Goal: Transaction & Acquisition: Purchase product/service

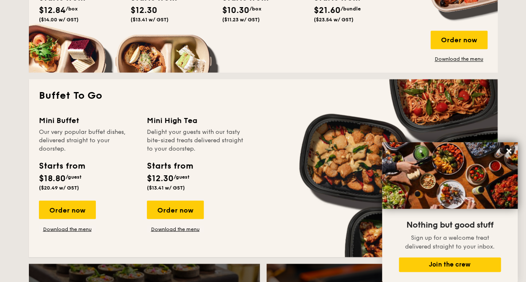
scroll to position [669, 0]
click at [509, 150] on icon at bounding box center [508, 151] width 5 height 5
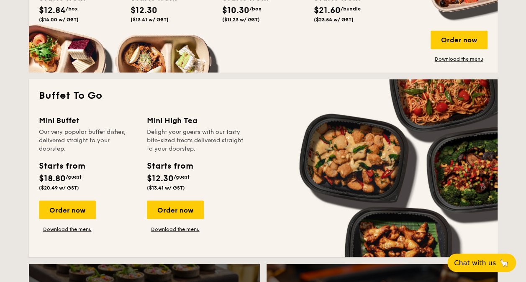
scroll to position [544, 0]
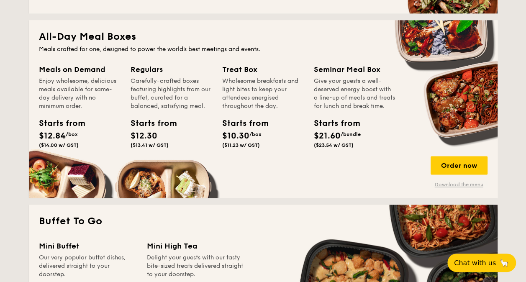
click at [460, 184] on link "Download the menu" at bounding box center [459, 184] width 57 height 7
click at [458, 183] on link "Download the menu" at bounding box center [459, 184] width 57 height 7
click at [456, 161] on div "Order now" at bounding box center [459, 165] width 57 height 18
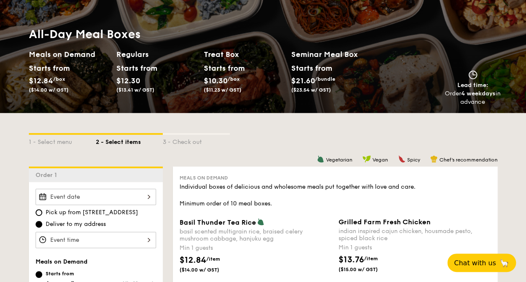
scroll to position [126, 0]
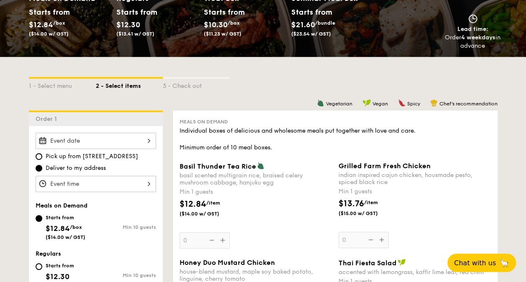
click at [108, 136] on div at bounding box center [96, 141] width 120 height 16
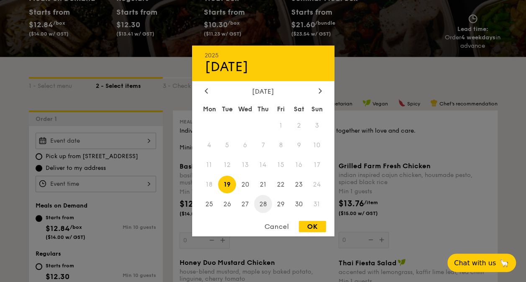
click at [264, 203] on span "28" at bounding box center [263, 204] width 18 height 18
click at [97, 179] on div at bounding box center [263, 141] width 526 height 282
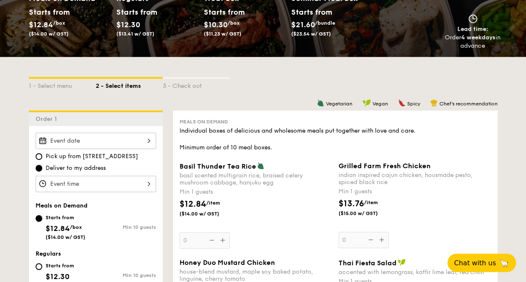
click at [84, 167] on span "Deliver to my address" at bounding box center [76, 168] width 60 height 8
click at [42, 167] on input "Deliver to my address" at bounding box center [39, 168] width 7 height 7
click at [75, 141] on div at bounding box center [96, 141] width 120 height 16
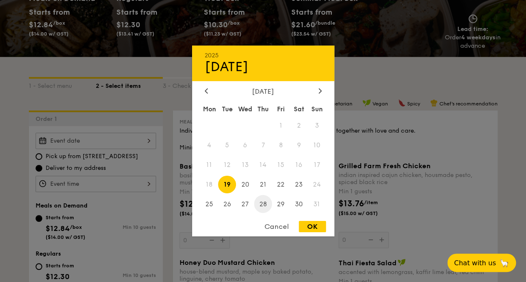
click at [265, 203] on span "28" at bounding box center [263, 204] width 18 height 18
click at [312, 227] on div "OK" at bounding box center [312, 226] width 27 height 11
type input "Aug 28, 2025"
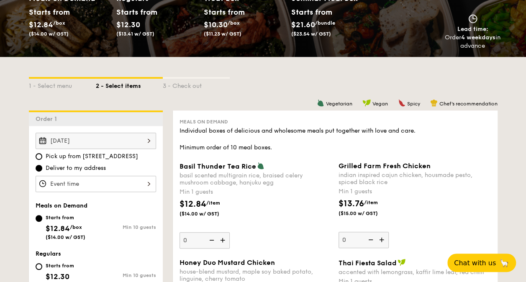
click at [89, 185] on div "12 1 2 3 4 5 6 7 8 9 10 11 00 15 30 45 am pm Cancel OK" at bounding box center [96, 184] width 120 height 16
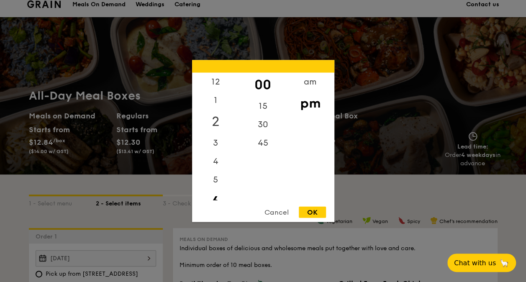
scroll to position [0, 0]
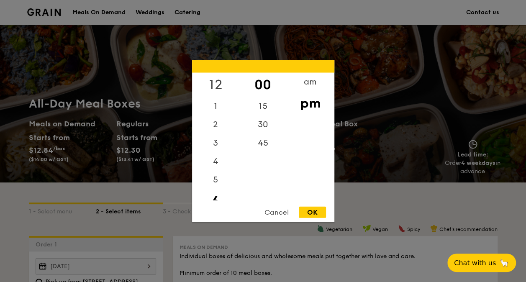
click at [217, 83] on div "12" at bounding box center [215, 85] width 47 height 24
click at [308, 103] on div "pm" at bounding box center [310, 103] width 47 height 24
click at [310, 86] on div "am" at bounding box center [310, 85] width 47 height 24
click at [218, 190] on div "11" at bounding box center [215, 194] width 47 height 24
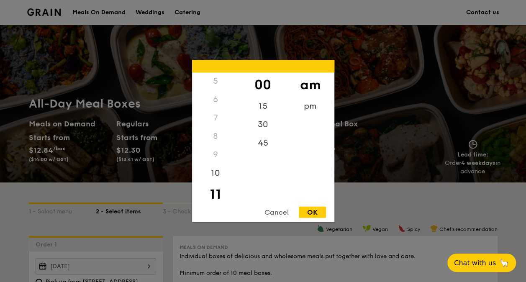
click at [310, 211] on div "OK" at bounding box center [312, 212] width 27 height 11
type input "11:00AM"
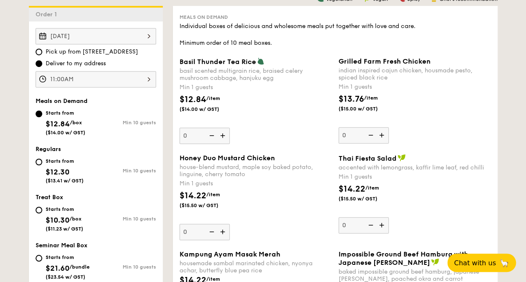
scroll to position [251, 0]
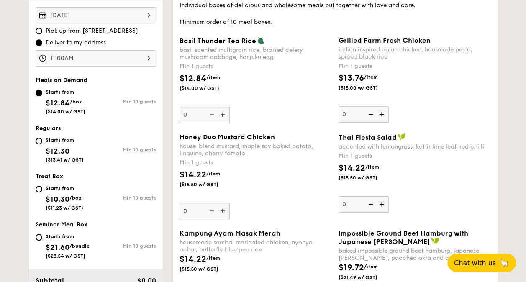
click at [43, 236] on div "Starts from $21.60 /bundle ($23.54 w/ GST)" at bounding box center [66, 245] width 60 height 28
click at [42, 236] on input "Starts from $21.60 /bundle ($23.54 w/ GST) Min 10 guests" at bounding box center [39, 237] width 7 height 7
radio input "true"
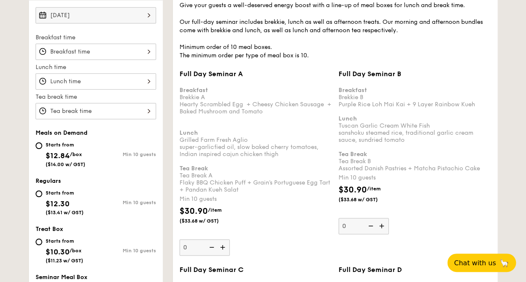
click at [149, 80] on div at bounding box center [96, 81] width 120 height 16
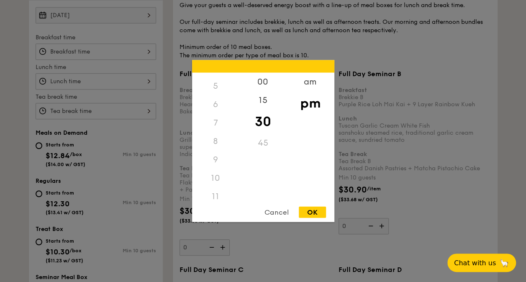
scroll to position [99, 0]
click at [213, 192] on div "11" at bounding box center [215, 191] width 47 height 18
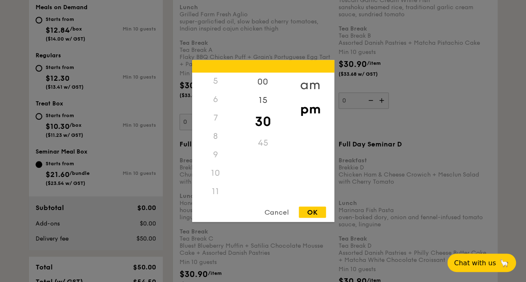
click at [308, 84] on div "am" at bounding box center [310, 85] width 47 height 24
click at [218, 193] on div "11" at bounding box center [215, 194] width 47 height 24
click at [264, 85] on div "00" at bounding box center [262, 85] width 47 height 24
click at [314, 212] on div "OK" at bounding box center [312, 212] width 27 height 11
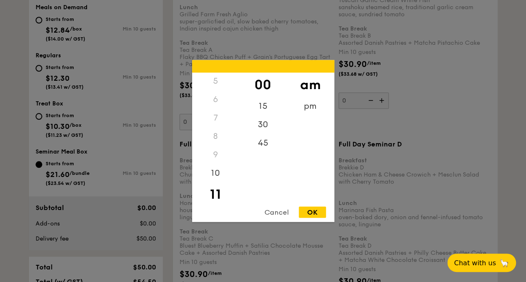
type input "11:00AM"
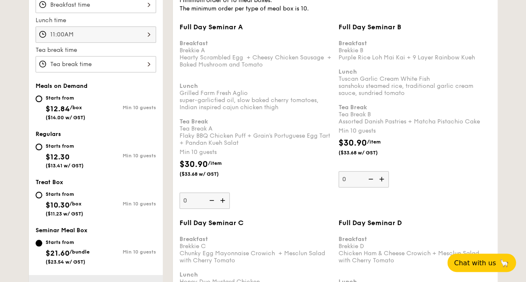
scroll to position [251, 0]
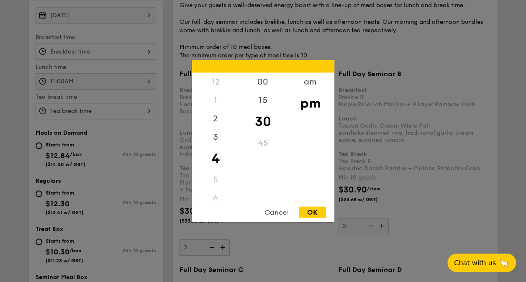
click at [147, 110] on div "12 1 2 3 4 5 6 7 8 9 10 11 00 15 30 45 am pm Cancel OK" at bounding box center [96, 111] width 120 height 16
click at [215, 138] on div "3" at bounding box center [215, 140] width 47 height 24
click at [267, 81] on div "00" at bounding box center [262, 85] width 47 height 24
click at [310, 208] on div "OK" at bounding box center [312, 212] width 27 height 11
type input "3:00PM"
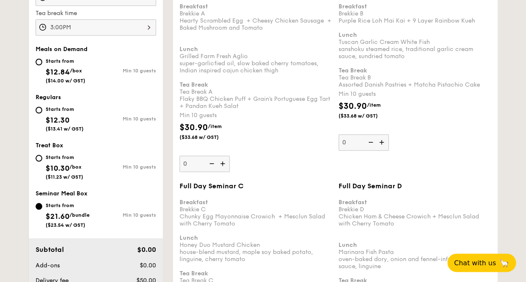
scroll to position [167, 0]
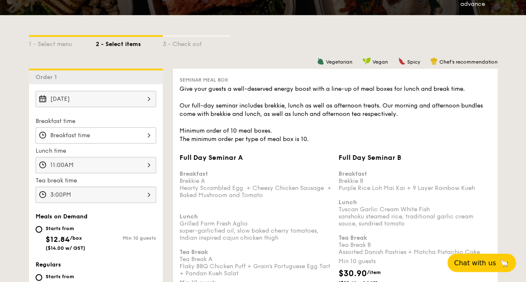
click at [149, 191] on div "3:00PM 12 1 2 3 4 5 6 7 8 9 10 11 00 15 30 45 am pm Cancel OK" at bounding box center [96, 195] width 120 height 16
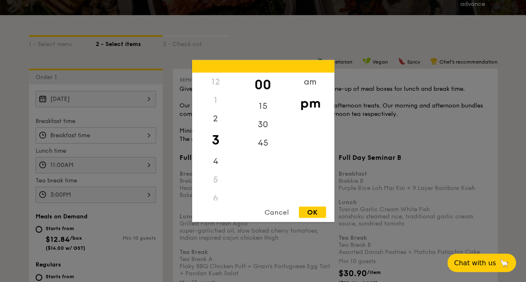
click at [274, 210] on div "Cancel" at bounding box center [276, 212] width 41 height 11
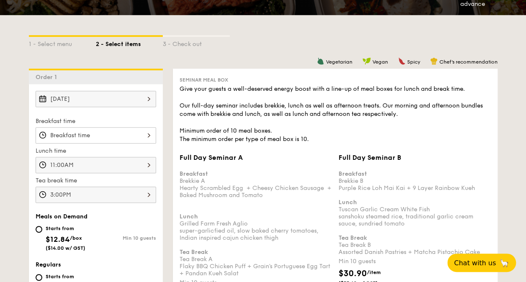
click at [151, 191] on div "3:00PM" at bounding box center [96, 195] width 120 height 16
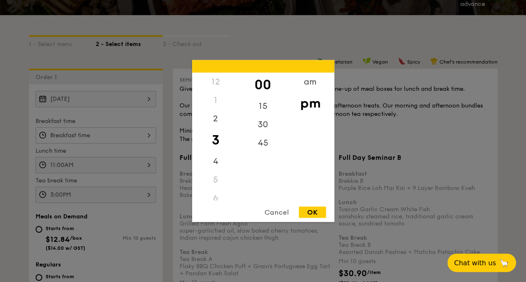
click at [276, 210] on div "Cancel" at bounding box center [276, 212] width 41 height 11
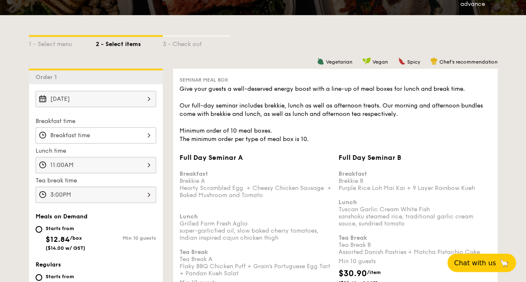
click at [90, 198] on div "3:00PM" at bounding box center [96, 195] width 120 height 16
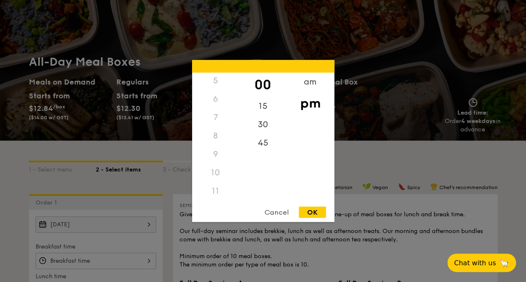
scroll to position [99, 0]
click at [284, 210] on div "Cancel" at bounding box center [276, 212] width 41 height 11
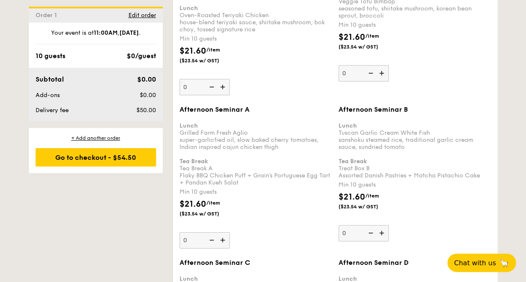
scroll to position [1339, 0]
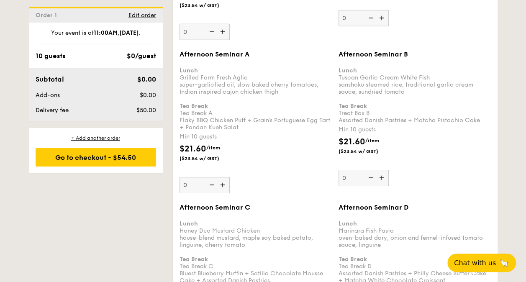
click at [222, 177] on img at bounding box center [223, 185] width 13 height 16
click at [222, 177] on input "0" at bounding box center [204, 185] width 50 height 16
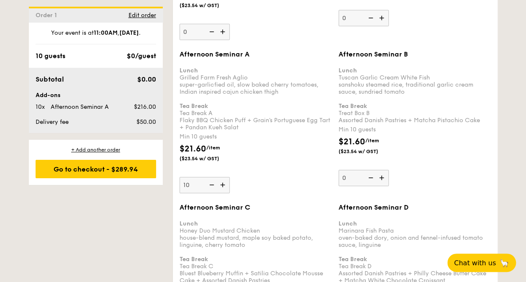
click at [222, 177] on img at bounding box center [223, 185] width 13 height 16
click at [222, 177] on input "10" at bounding box center [204, 185] width 50 height 16
click at [222, 177] on img at bounding box center [223, 185] width 13 height 16
click at [222, 177] on input "11" at bounding box center [204, 185] width 50 height 16
click at [212, 177] on img at bounding box center [211, 185] width 13 height 16
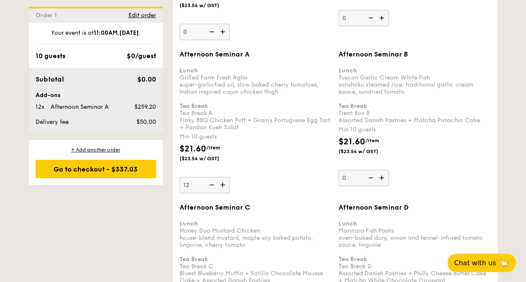
click at [212, 177] on input "12" at bounding box center [204, 185] width 50 height 16
click at [211, 177] on img at bounding box center [211, 185] width 13 height 16
click at [211, 177] on input "11" at bounding box center [204, 185] width 50 height 16
type input "10"
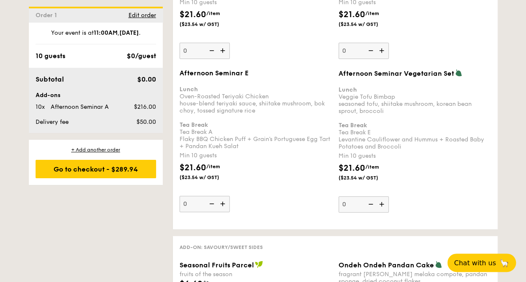
scroll to position [1632, 0]
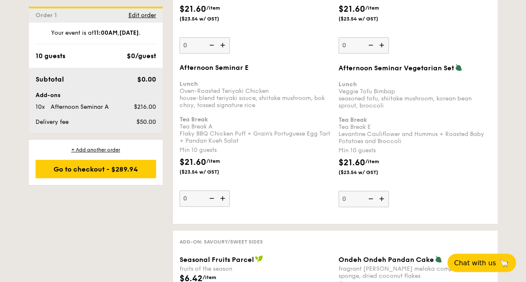
click at [220, 190] on img at bounding box center [223, 198] width 13 height 16
click at [220, 190] on input "0" at bounding box center [204, 198] width 50 height 16
type input "10"
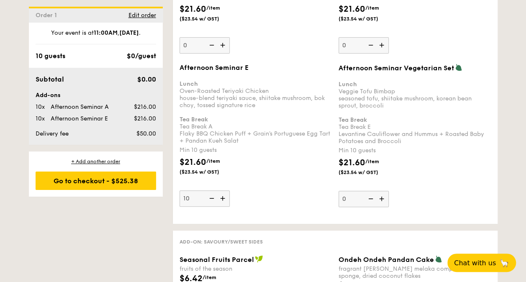
click at [312, 137] on div "Afternoon Seminar E Lunch Oven-Roasted Teriyaki Chicken house-blend teriyaki sa…" at bounding box center [255, 135] width 152 height 143
click at [230, 190] on input "10" at bounding box center [204, 198] width 50 height 16
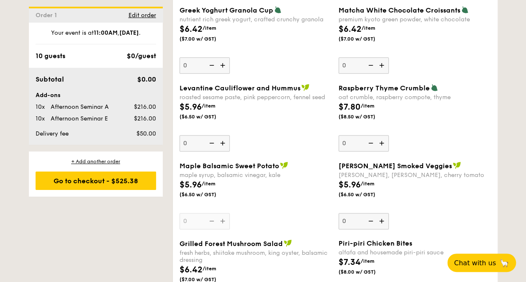
scroll to position [1966, 0]
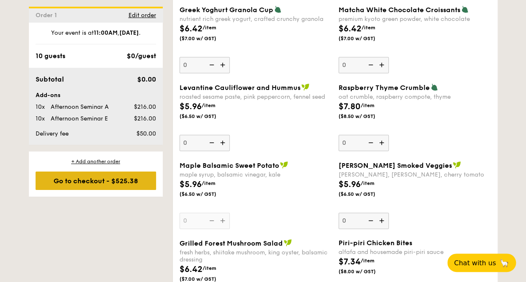
click at [92, 177] on div "Go to checkout - $525.38" at bounding box center [96, 181] width 120 height 18
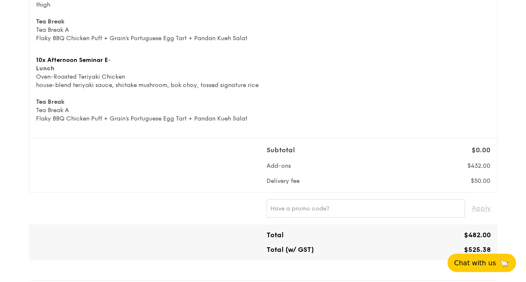
scroll to position [167, 0]
